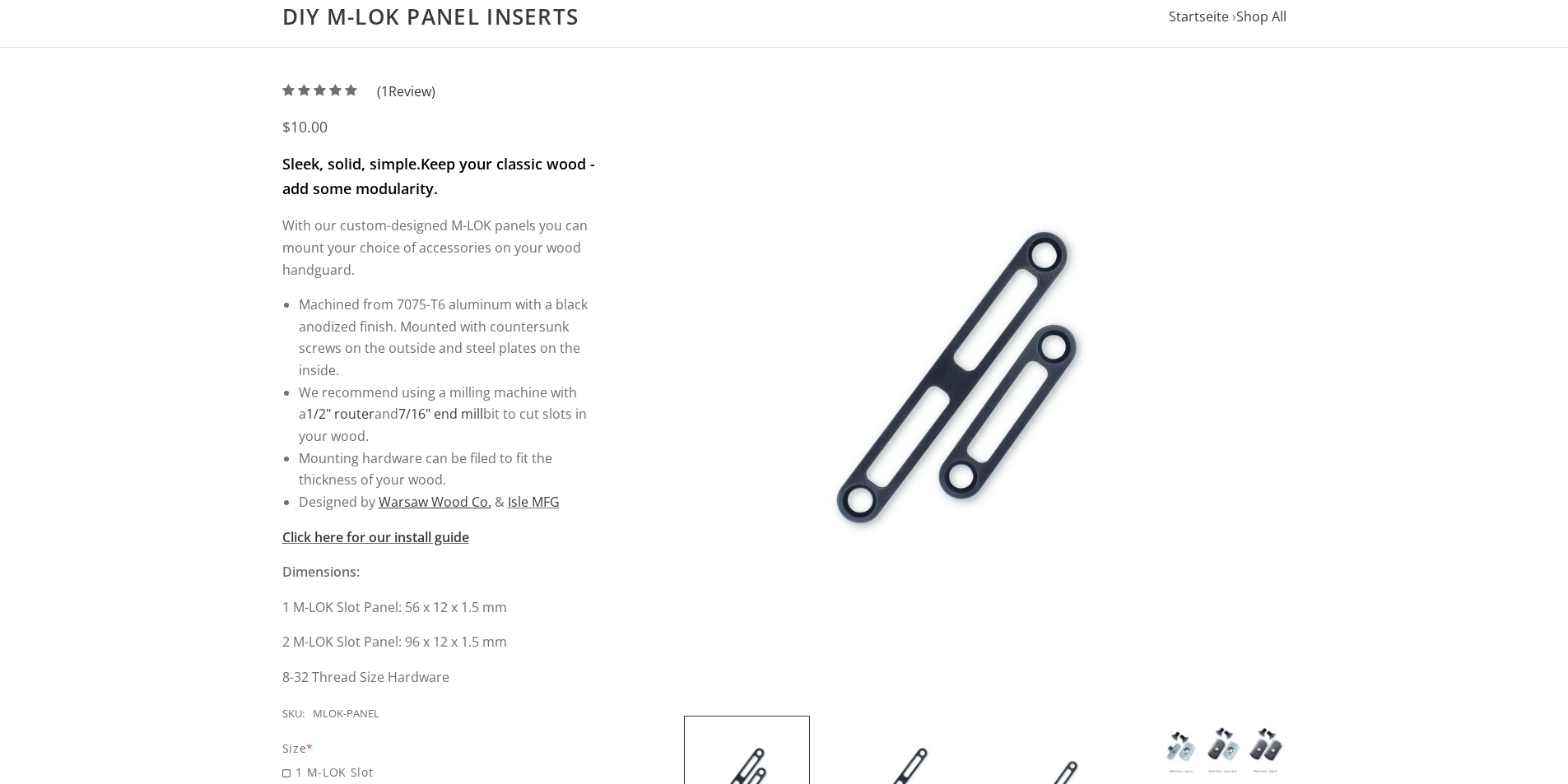
scroll to position [164, 0]
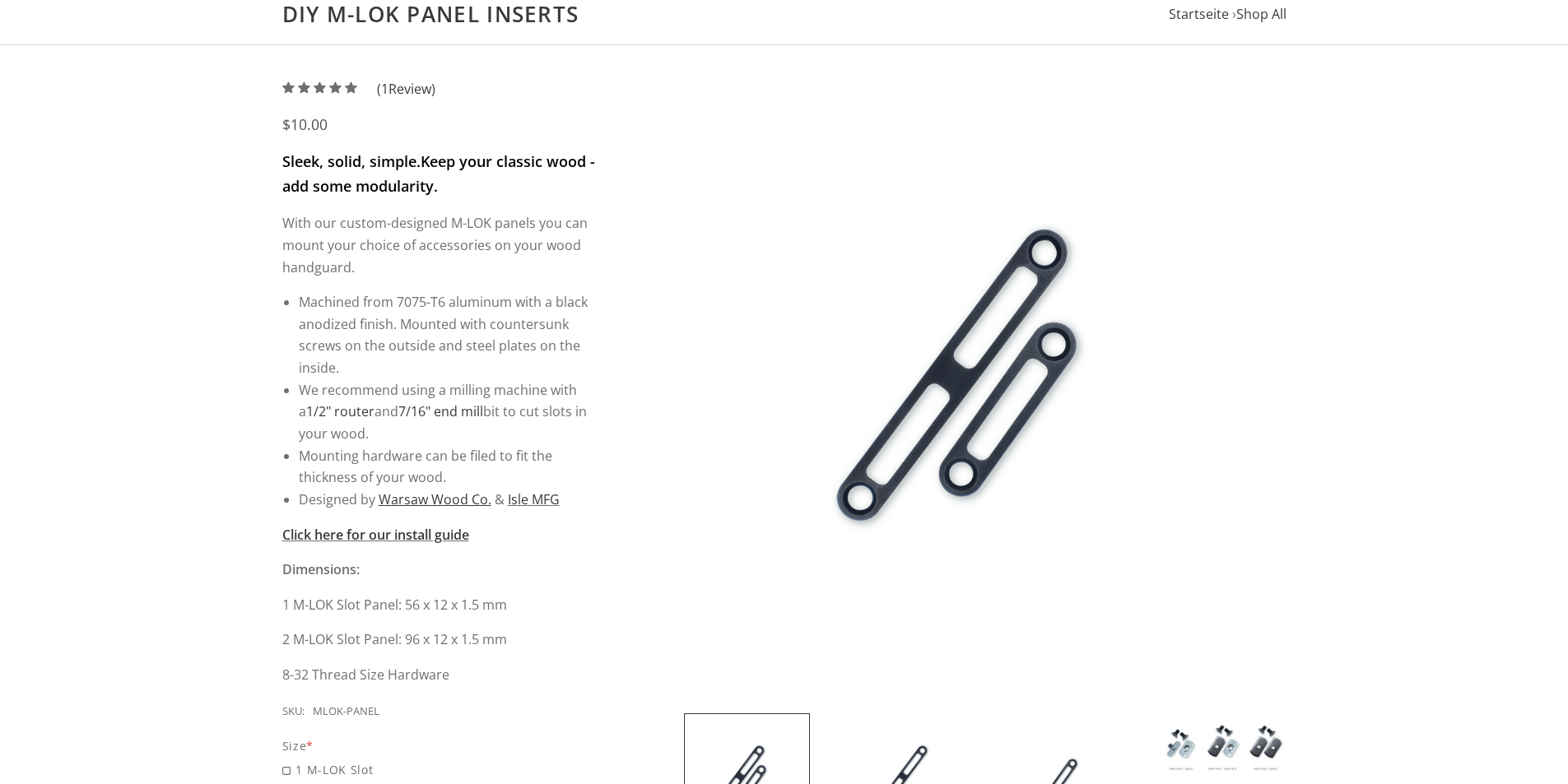
drag, startPoint x: 281, startPoint y: 127, endPoint x: 363, endPoint y: 127, distance: 82.0
click at [363, 127] on div "$10.00" at bounding box center [440, 124] width 316 height 18
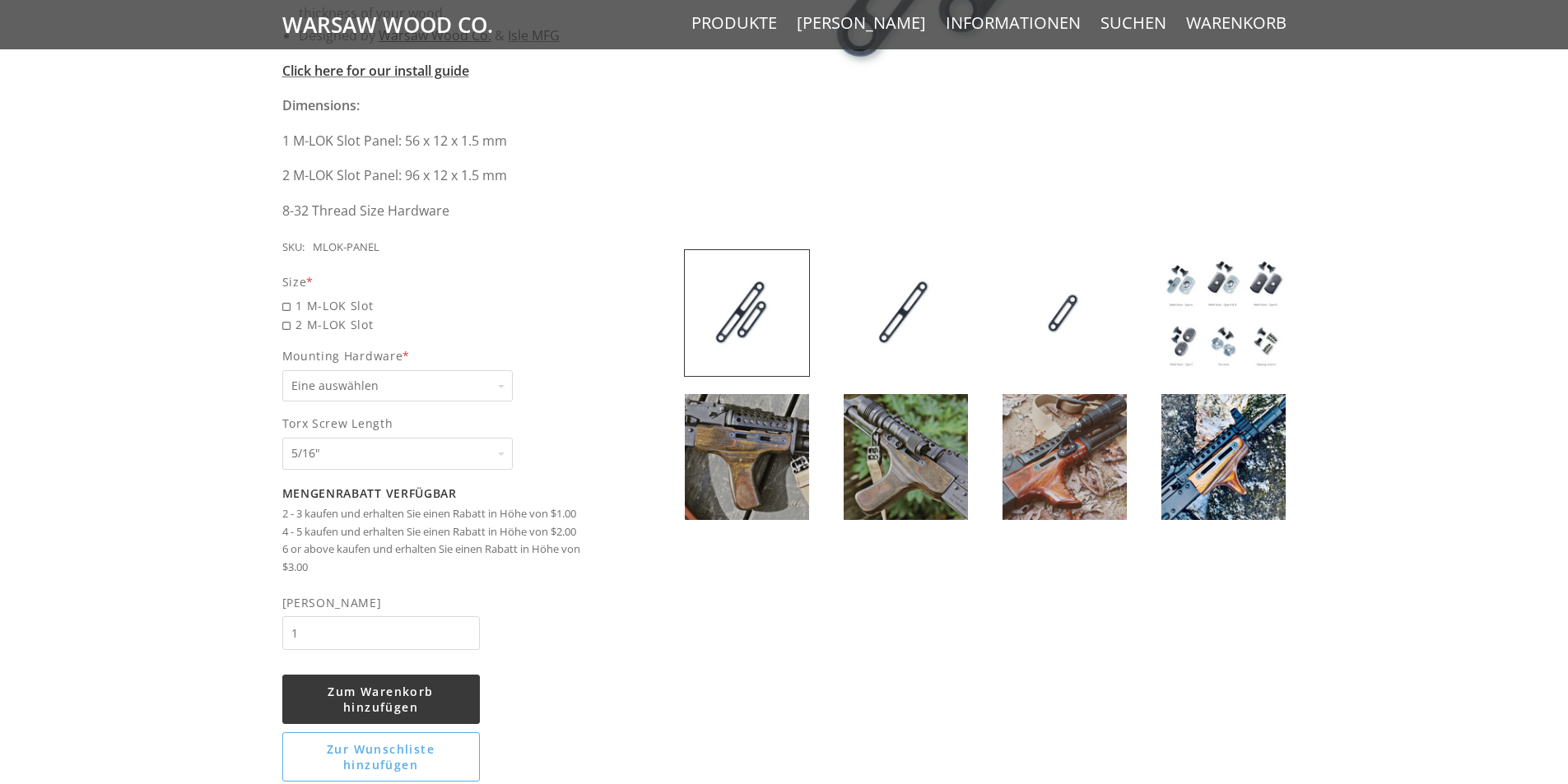
scroll to position [658, 0]
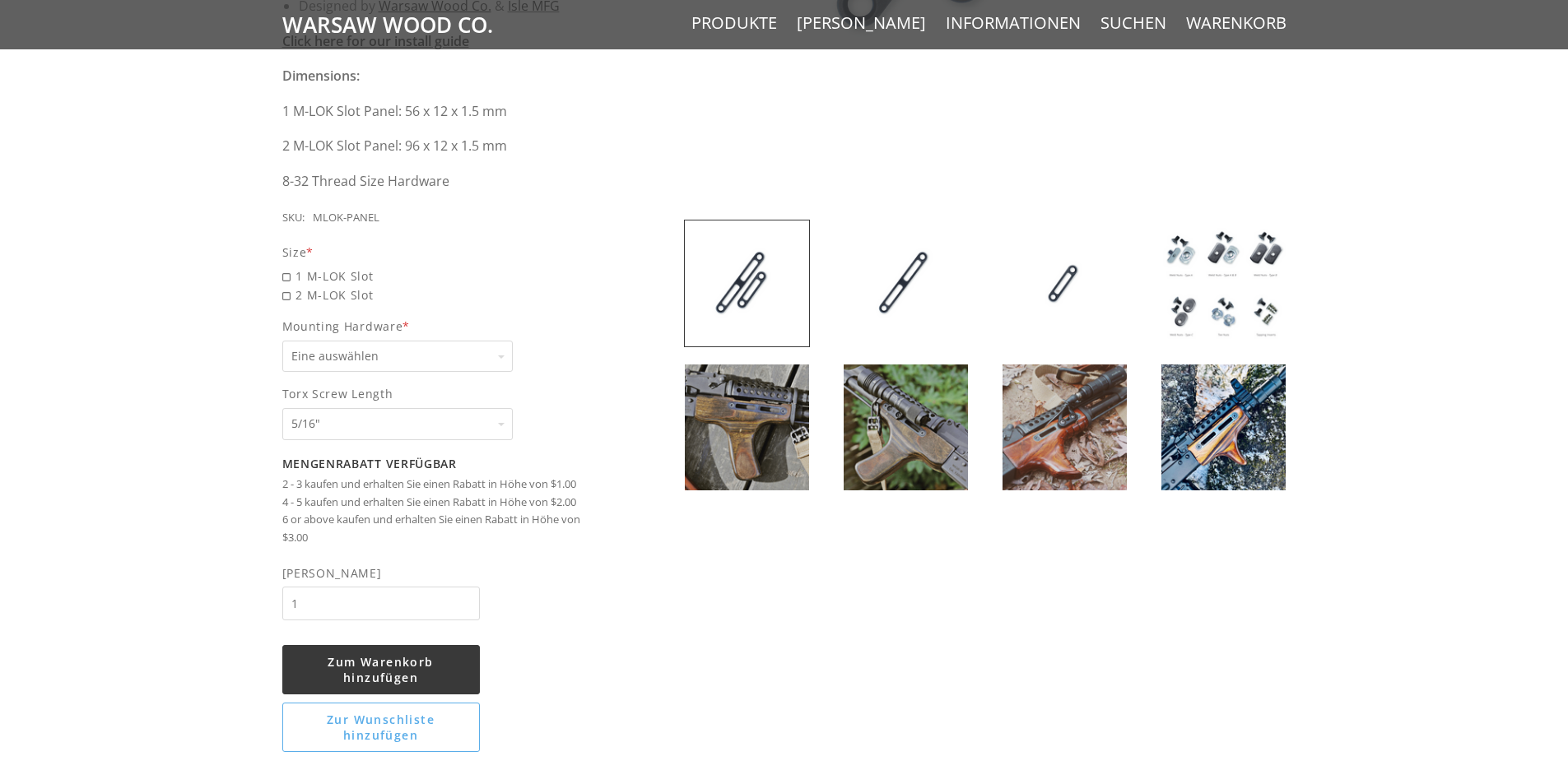
click at [384, 356] on select "Eine auswählen None Weld Nuts - Type A & Torx Screws +$1 Weld Nuts - Type A + B…" at bounding box center [397, 357] width 231 height 32
click at [449, 362] on select "Eine auswählen None Weld Nuts - Type A & Torx Screws +$1 Weld Nuts - Type A + B…" at bounding box center [397, 357] width 231 height 32
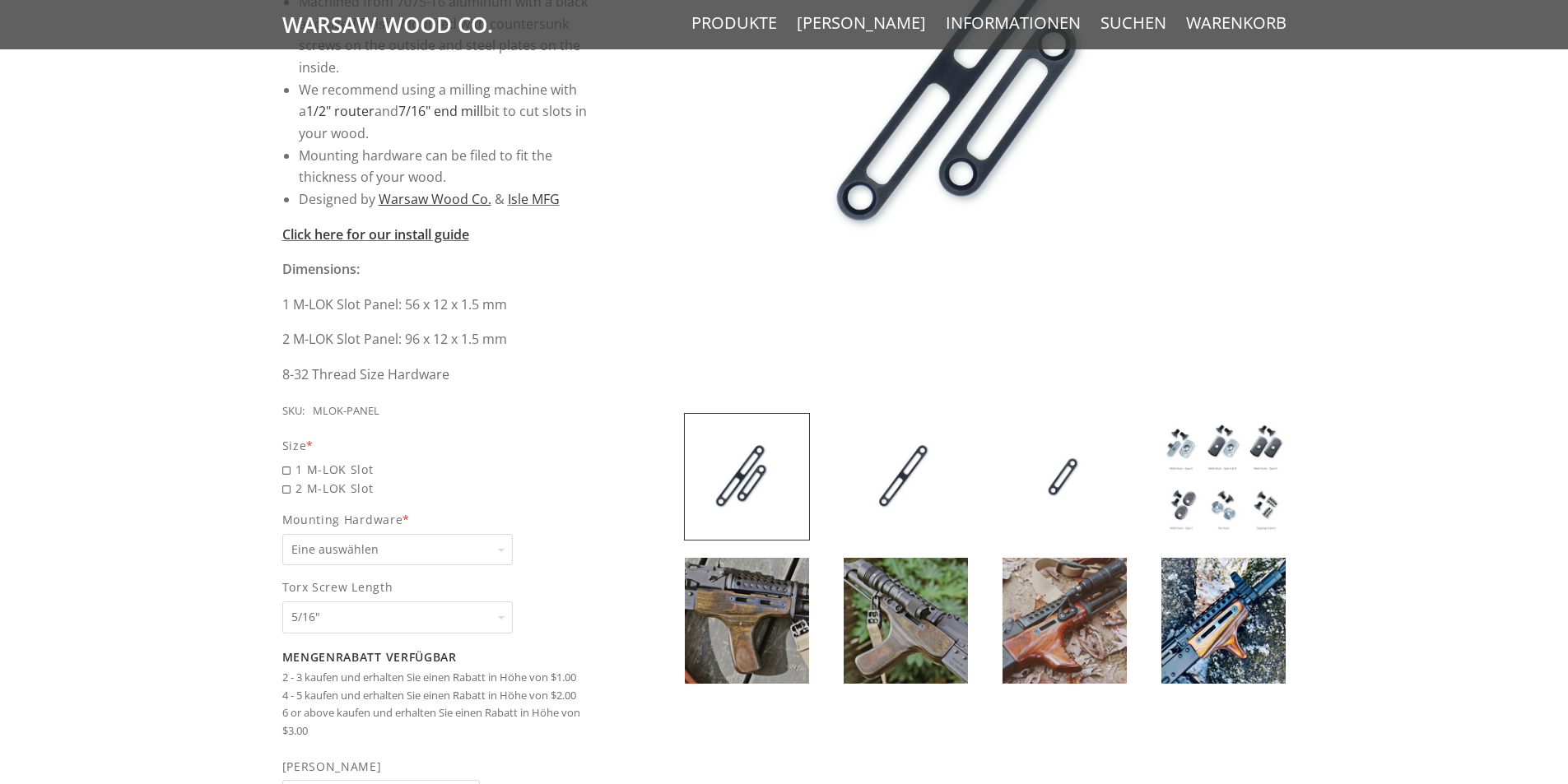
scroll to position [494, 0]
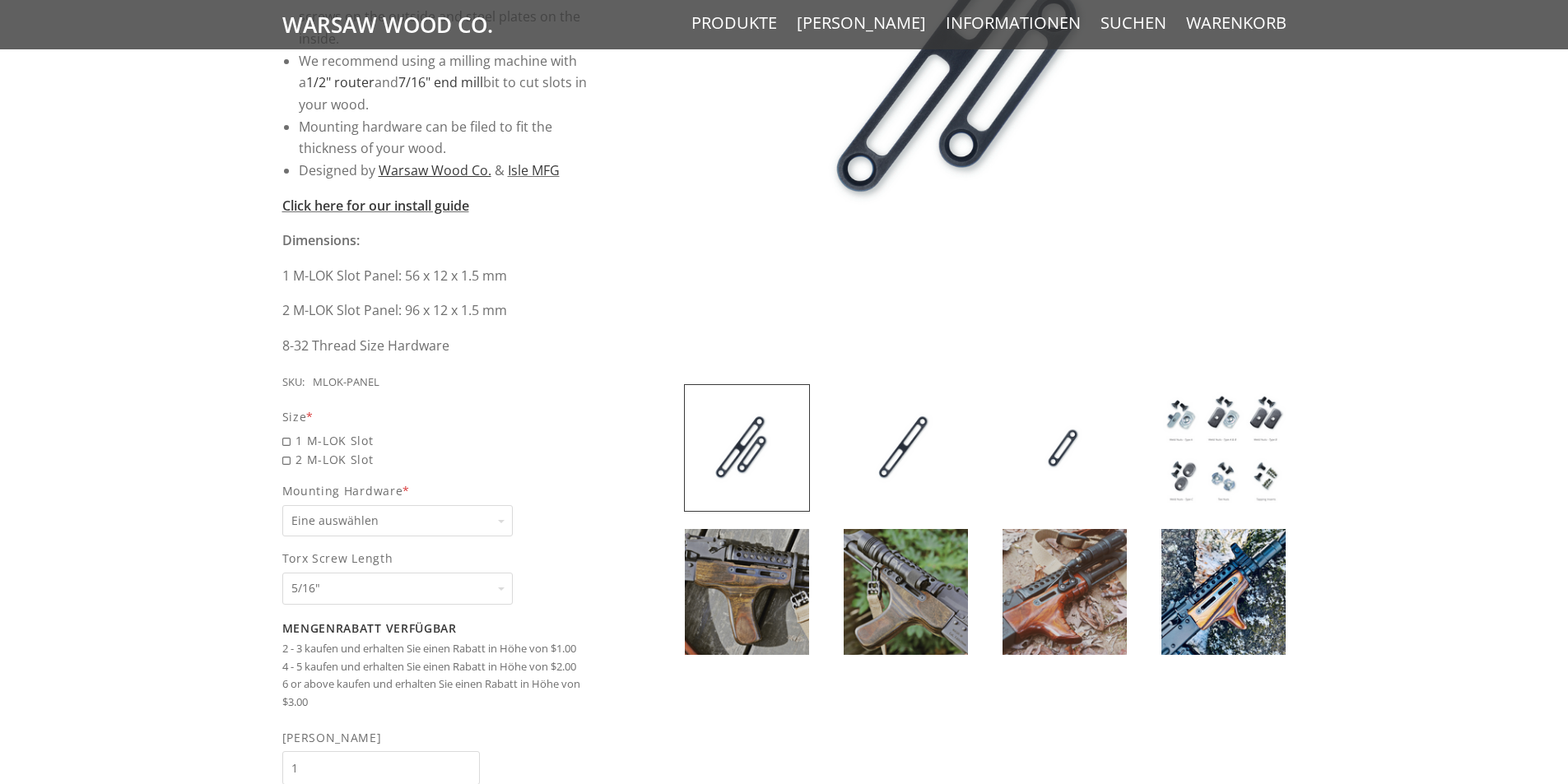
click at [756, 564] on img at bounding box center [746, 592] width 124 height 126
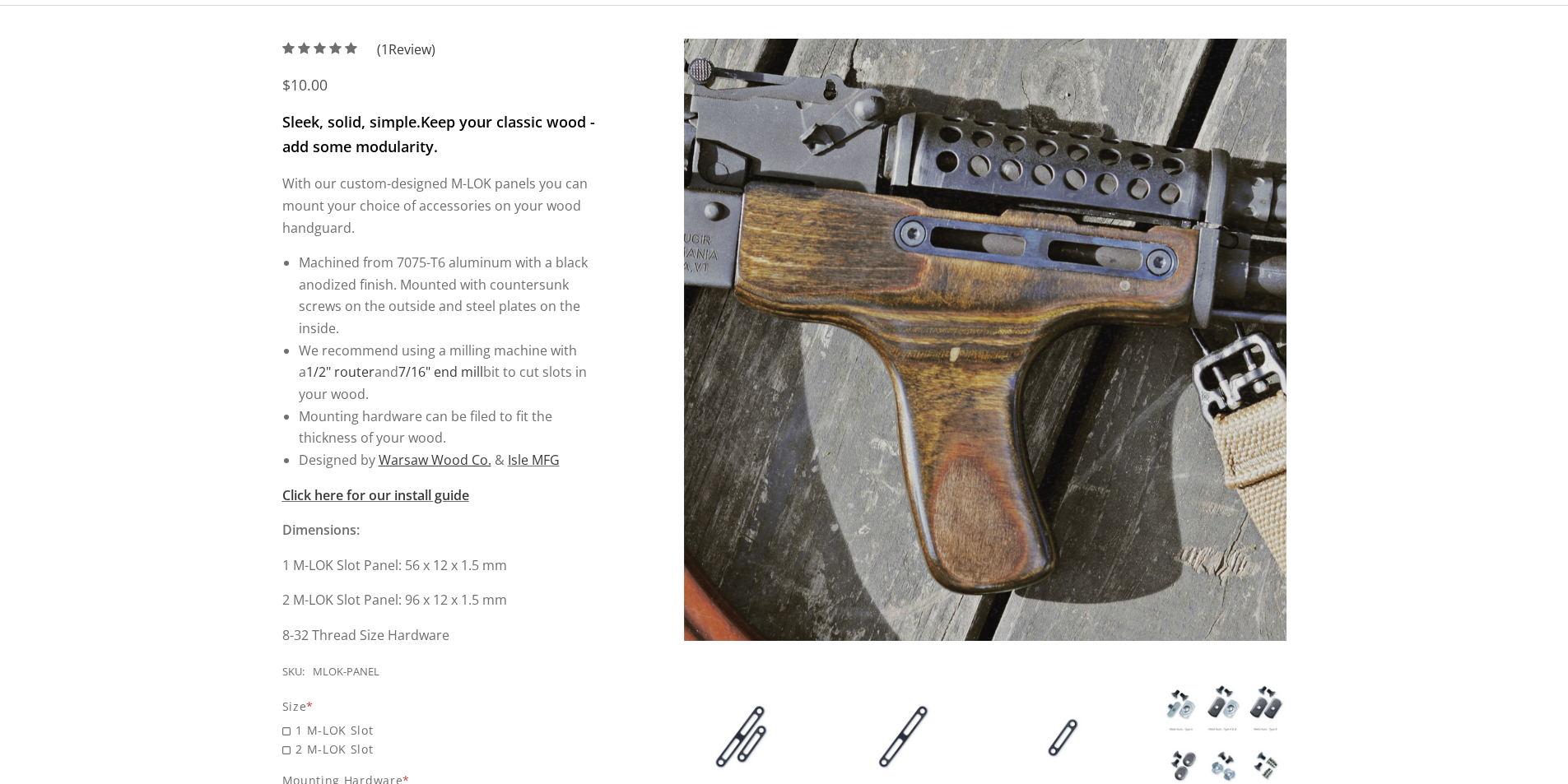
scroll to position [164, 0]
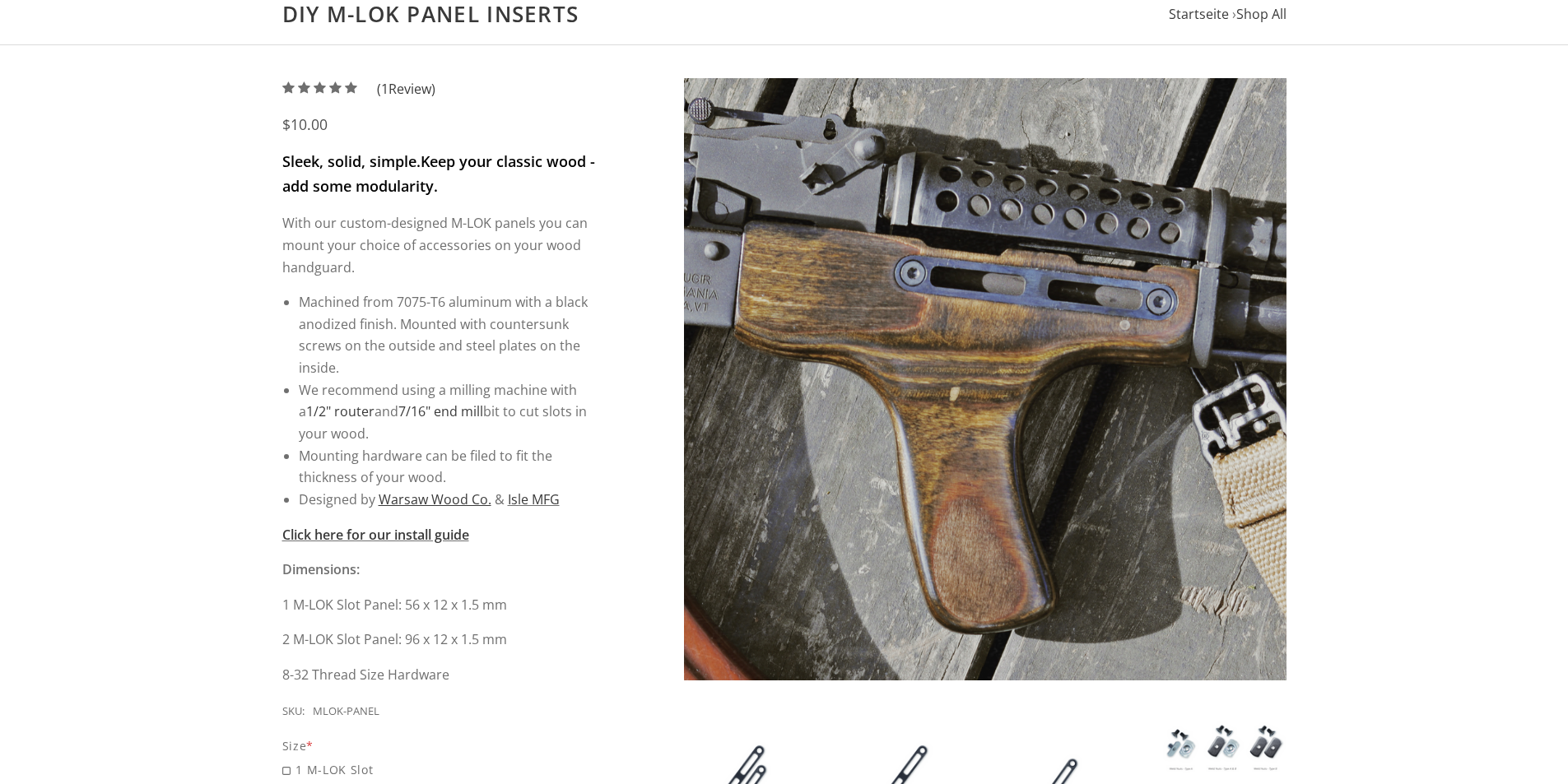
click at [939, 471] on img at bounding box center [984, 379] width 602 height 602
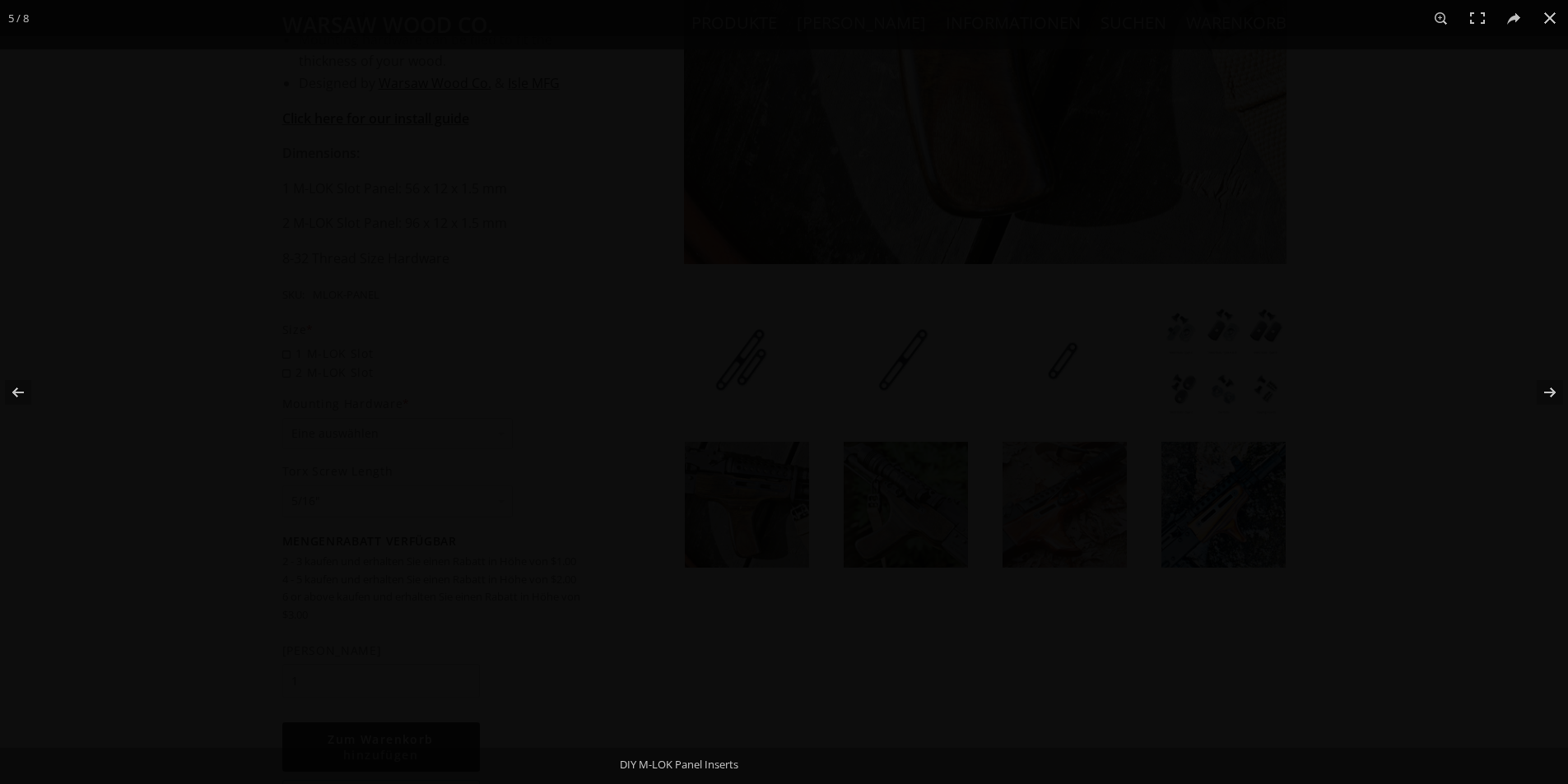
scroll to position [658, 0]
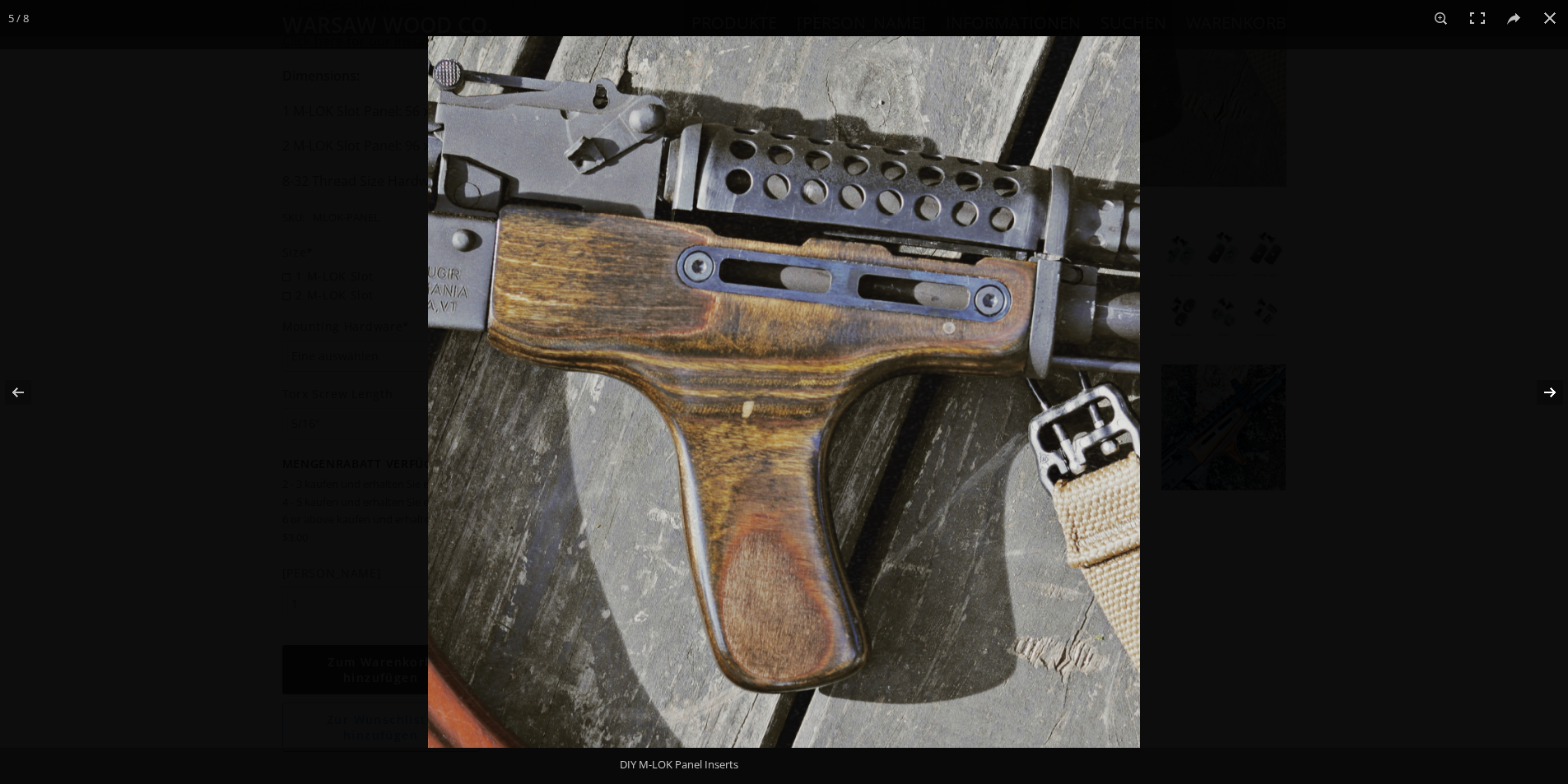
click at [1542, 396] on button at bounding box center [1539, 392] width 58 height 82
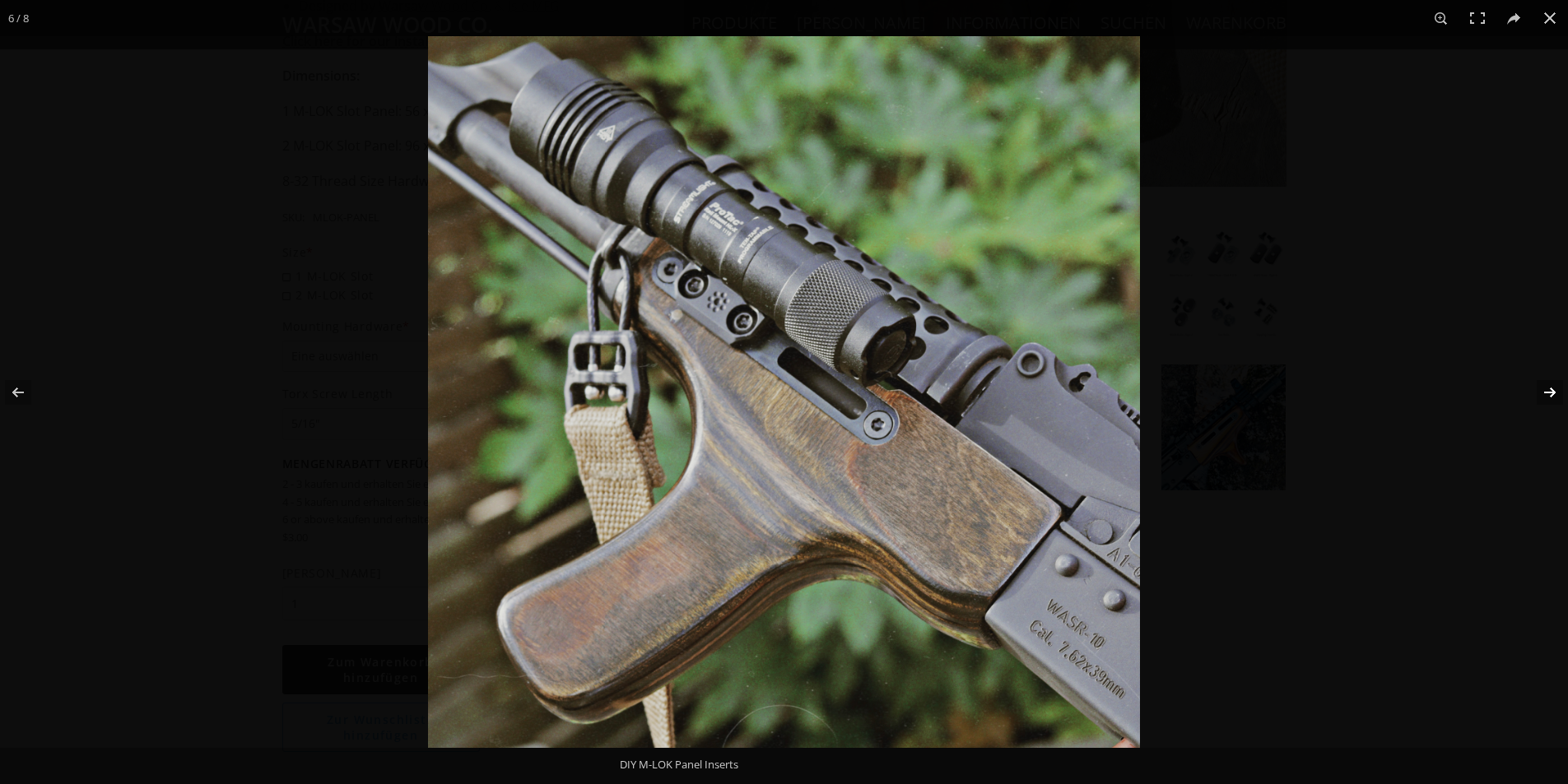
click at [1542, 395] on button at bounding box center [1539, 392] width 58 height 82
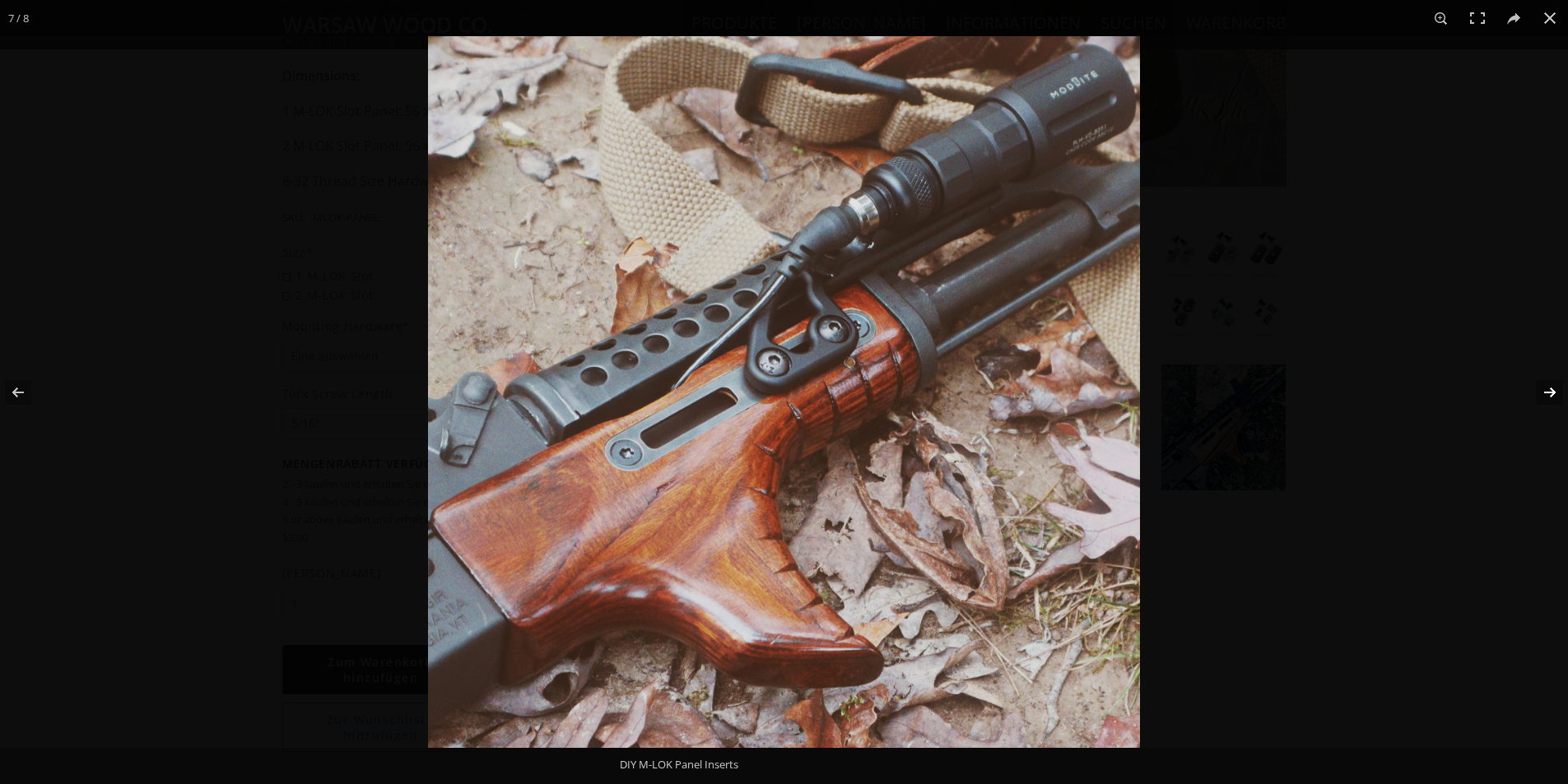
click at [1542, 395] on button at bounding box center [1539, 392] width 58 height 82
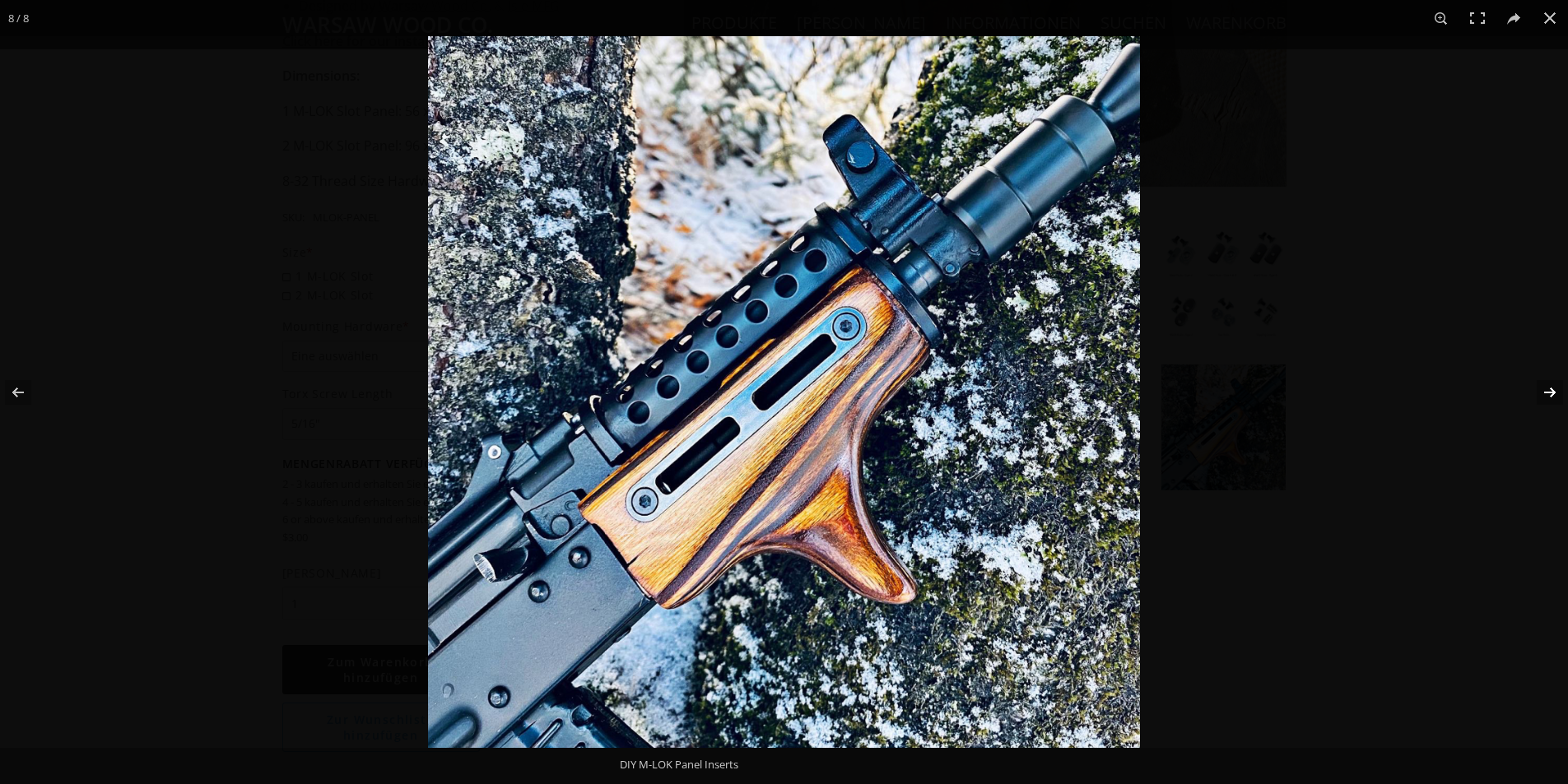
click at [1542, 395] on button at bounding box center [1539, 392] width 58 height 82
